Goal: Task Accomplishment & Management: Manage account settings

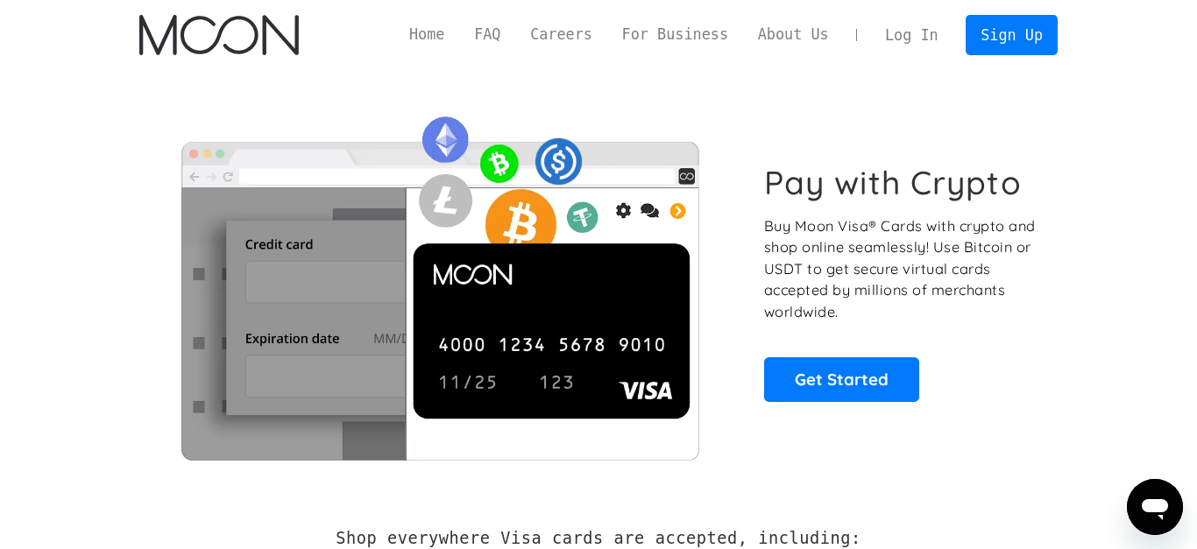
click at [923, 37] on link "Log In" at bounding box center [911, 35] width 82 height 39
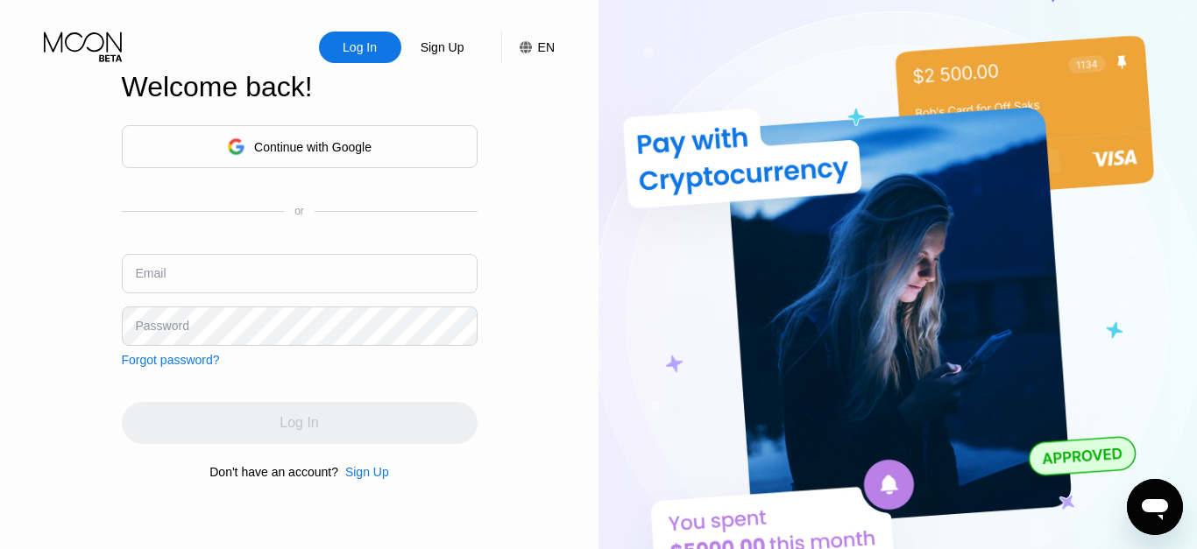
click at [252, 264] on input "text" at bounding box center [300, 273] width 356 height 39
type input "jzeiler@protonmail.com"
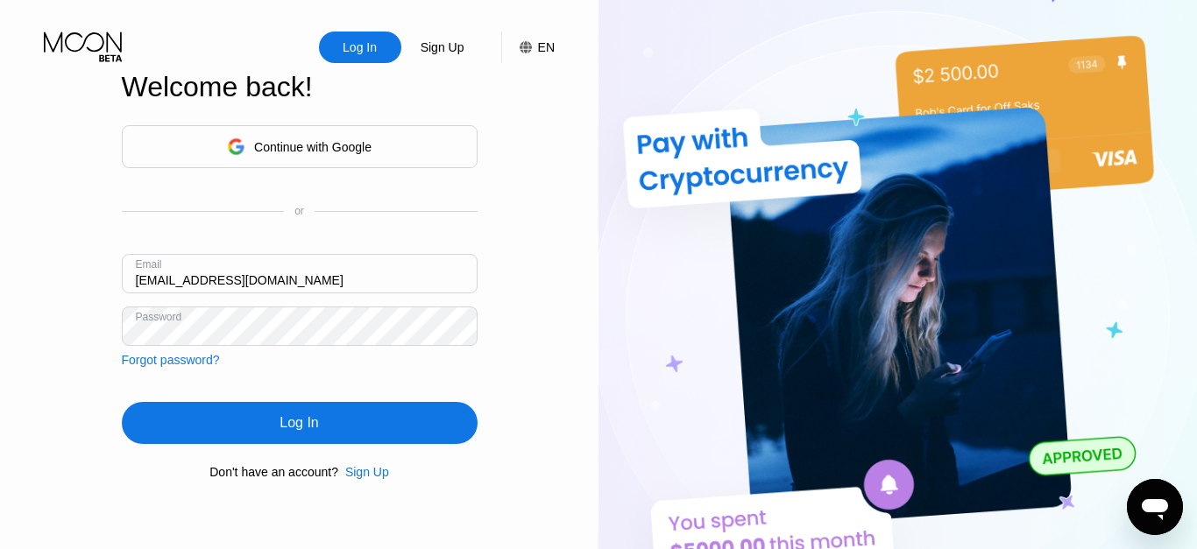
click at [264, 432] on div "Log In" at bounding box center [300, 423] width 356 height 42
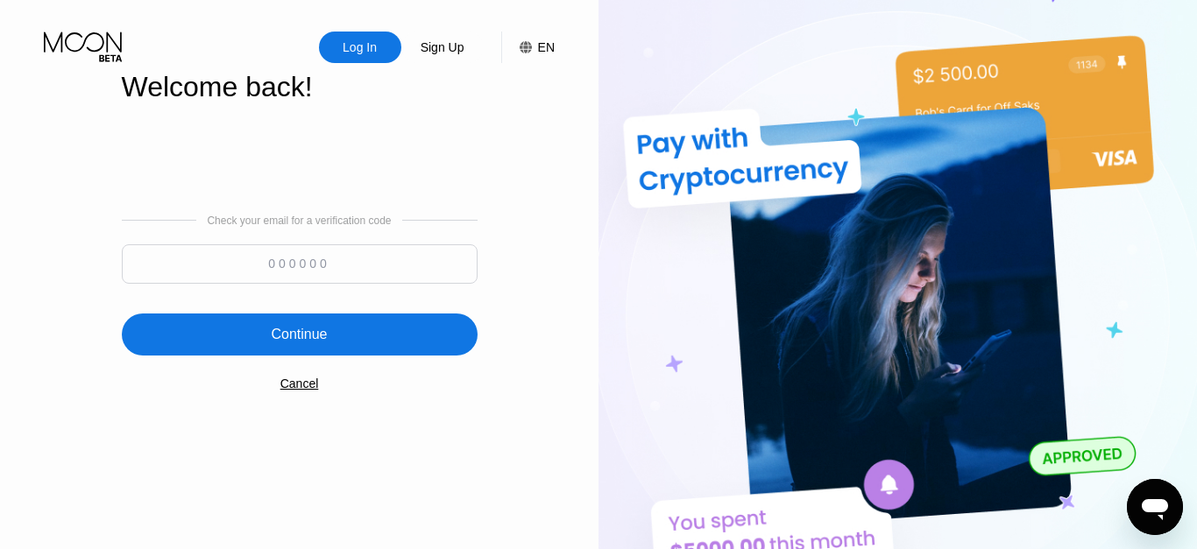
paste input "949098"
type input "949098"
click at [303, 328] on div "Continue" at bounding box center [299, 335] width 56 height 18
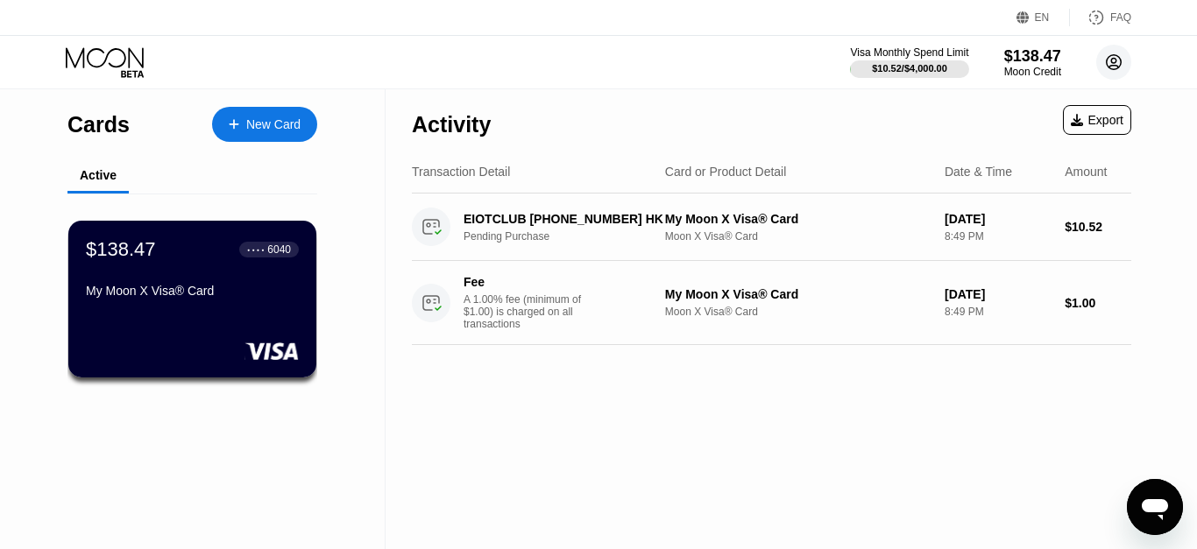
click at [1108, 58] on icon at bounding box center [1113, 62] width 15 height 15
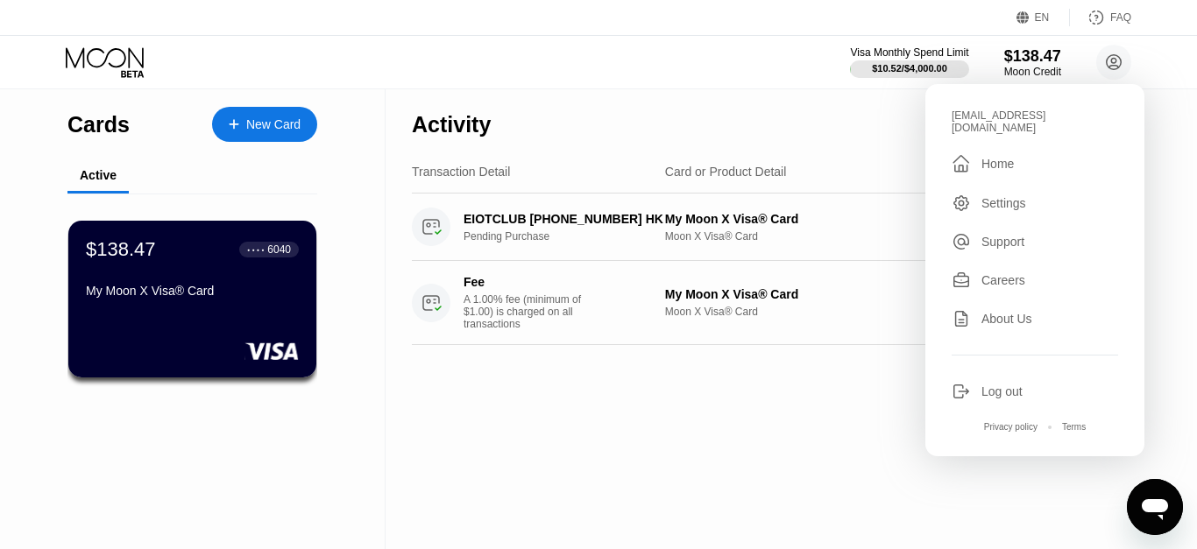
click at [990, 385] on div "Log out" at bounding box center [1001, 392] width 41 height 14
